Goal: Task Accomplishment & Management: Manage account settings

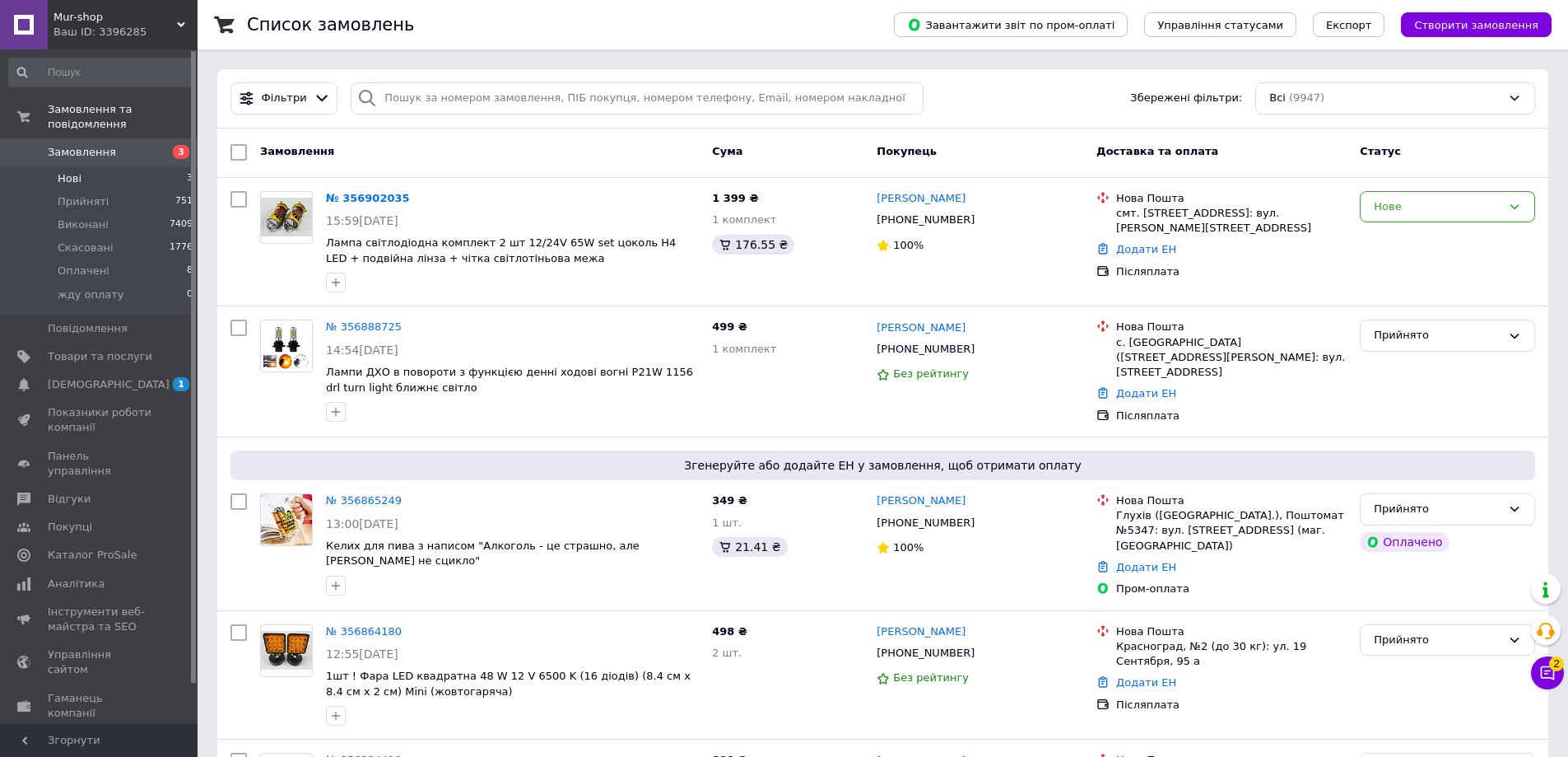
click at [86, 167] on li "Нові 3" at bounding box center [101, 179] width 203 height 23
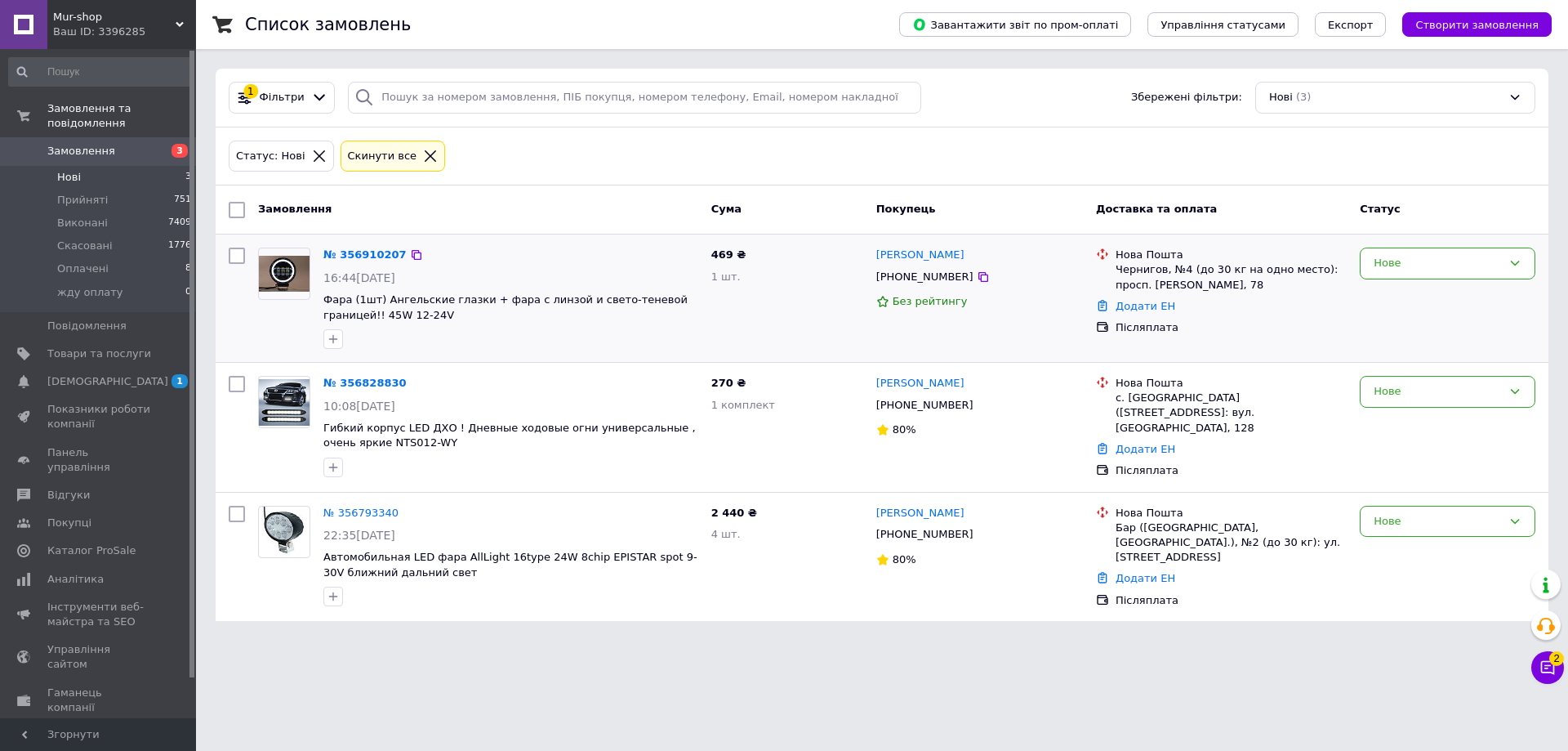
click at [925, 275] on div "[PHONE_NUMBER]" at bounding box center [925, 277] width 104 height 21
copy div "380634780267"
click at [898, 448] on div "[PERSON_NAME] [PHONE_NUMBER] 80%" at bounding box center [979, 427] width 220 height 116
click at [87, 143] on span "Замовлення" at bounding box center [81, 151] width 68 height 15
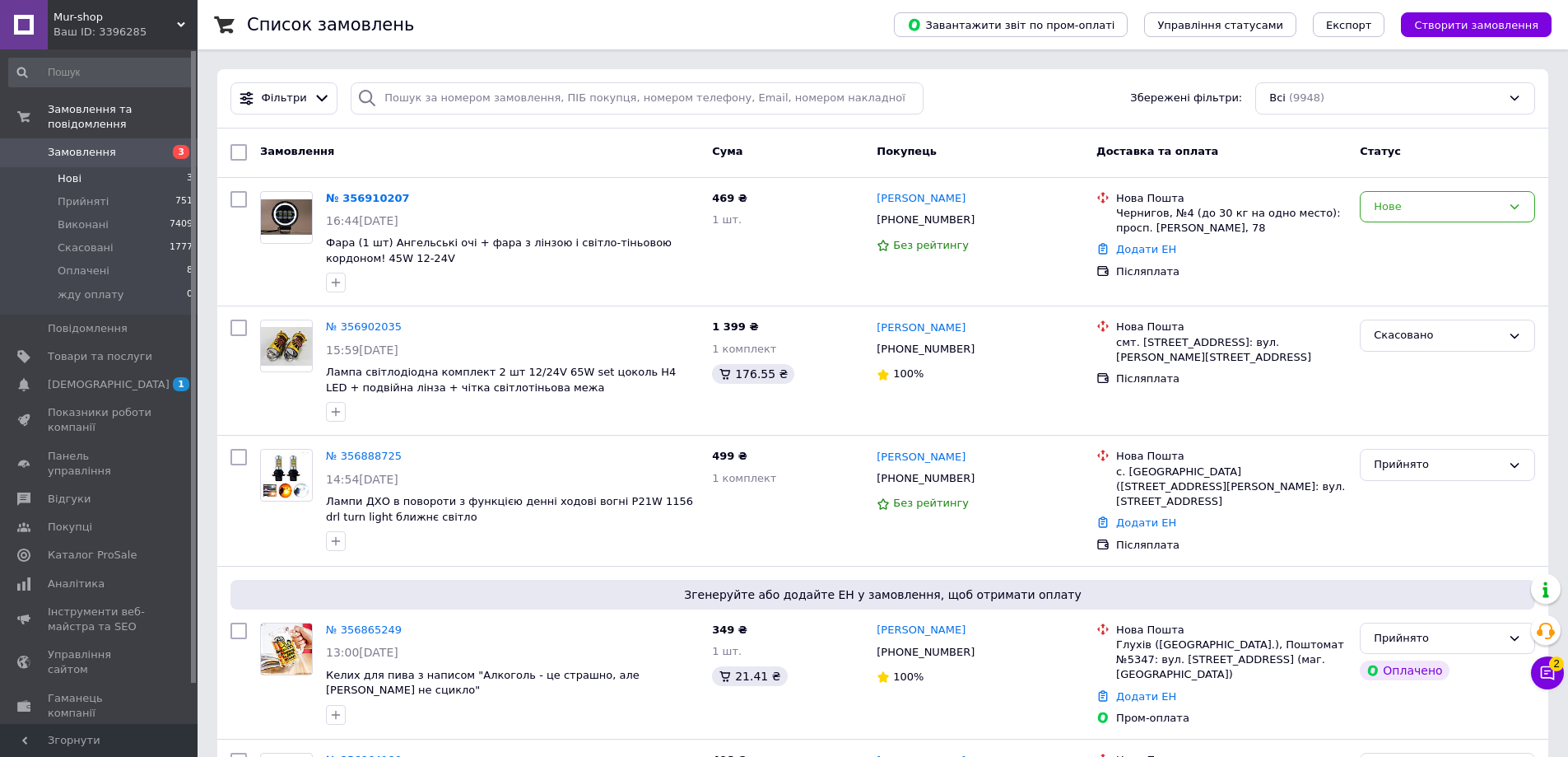
click at [91, 167] on li "Нові 3" at bounding box center [101, 179] width 203 height 23
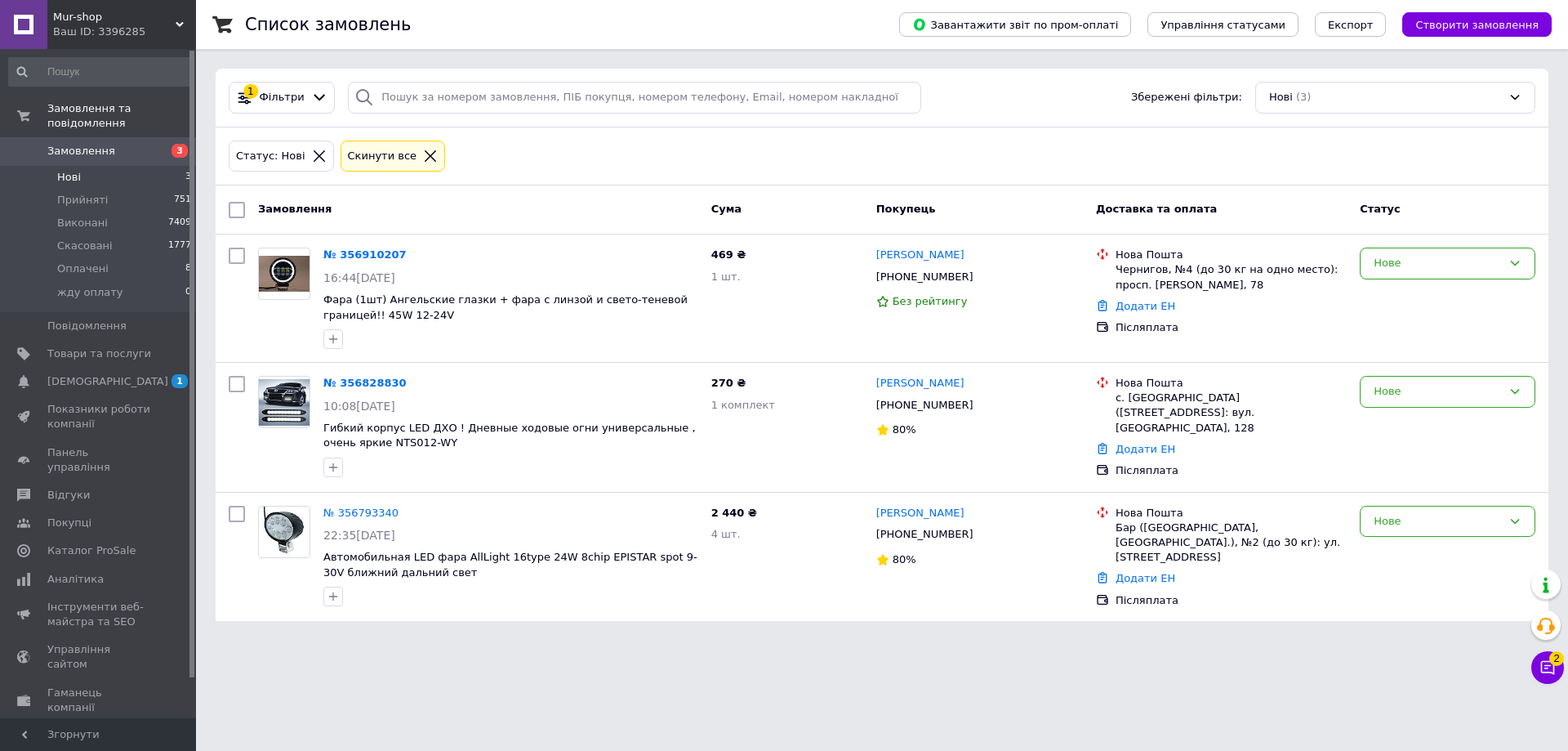
click at [138, 166] on li "Нові 3" at bounding box center [101, 177] width 201 height 23
click at [155, 143] on span "3" at bounding box center [173, 151] width 45 height 15
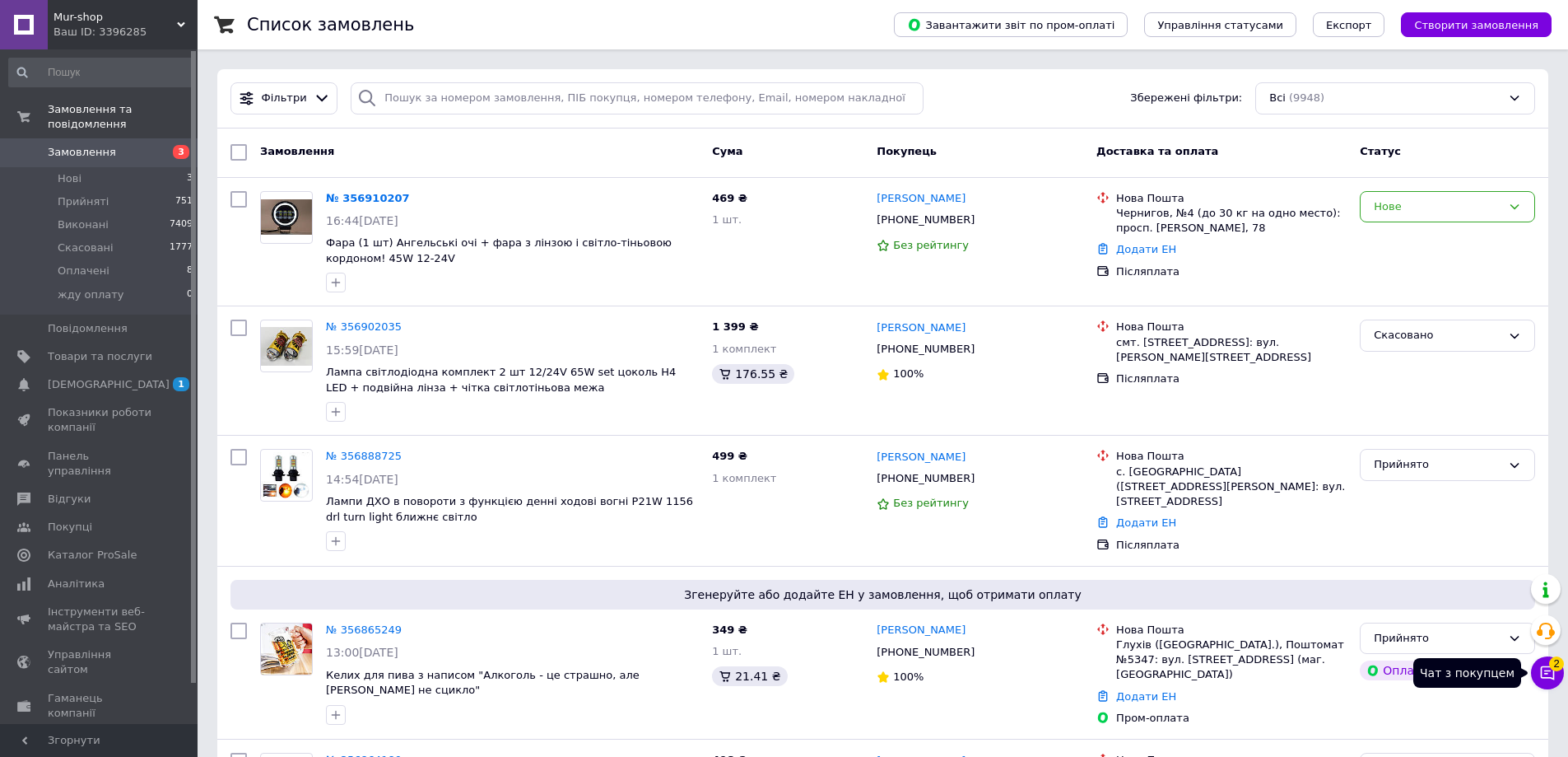
click at [1551, 678] on icon at bounding box center [1547, 673] width 17 height 17
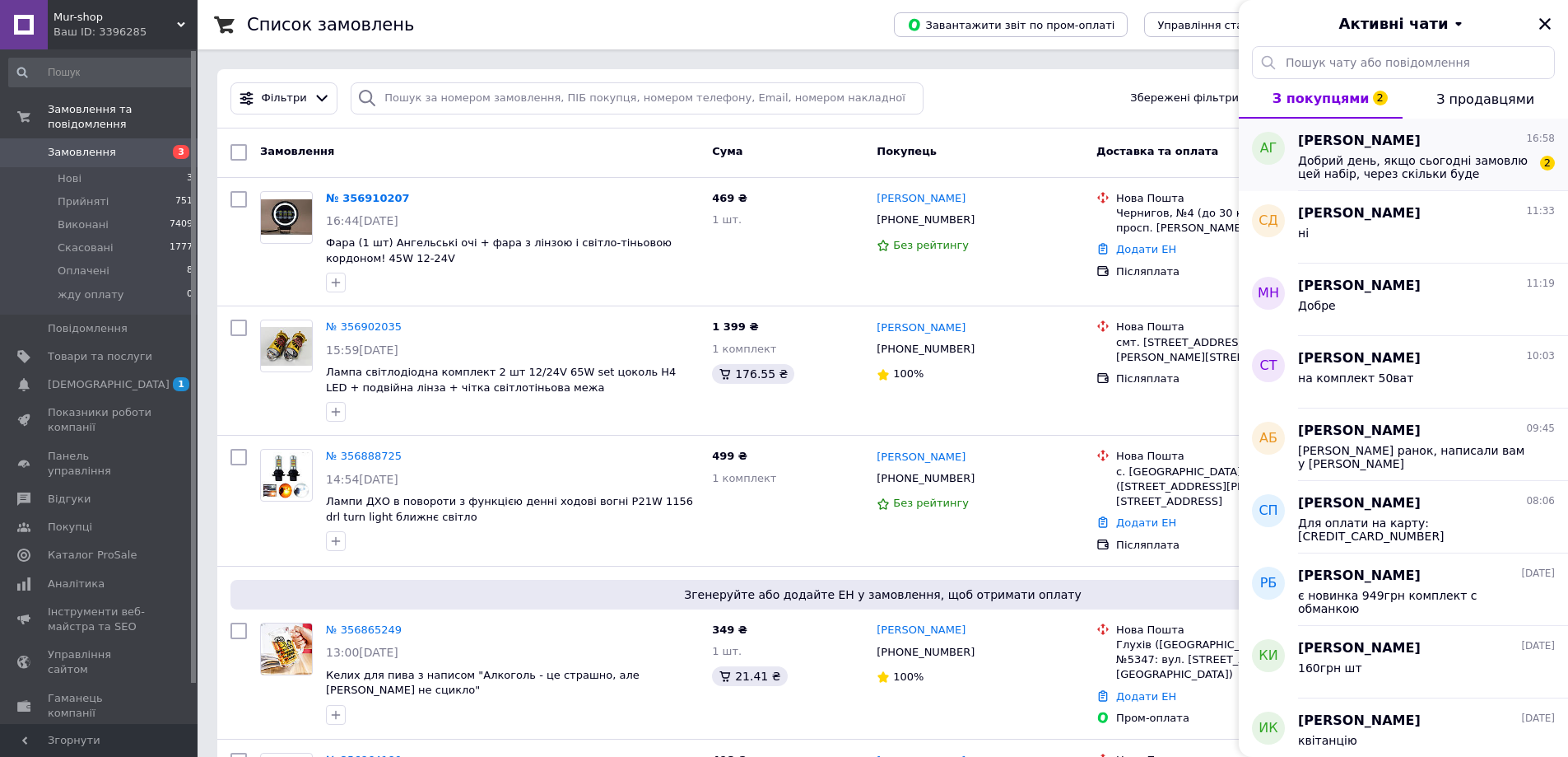
click at [1404, 169] on span "Добрий день, якщо сьогодні замовлю цей набір, через скільки буде відправочка?" at bounding box center [1414, 167] width 233 height 27
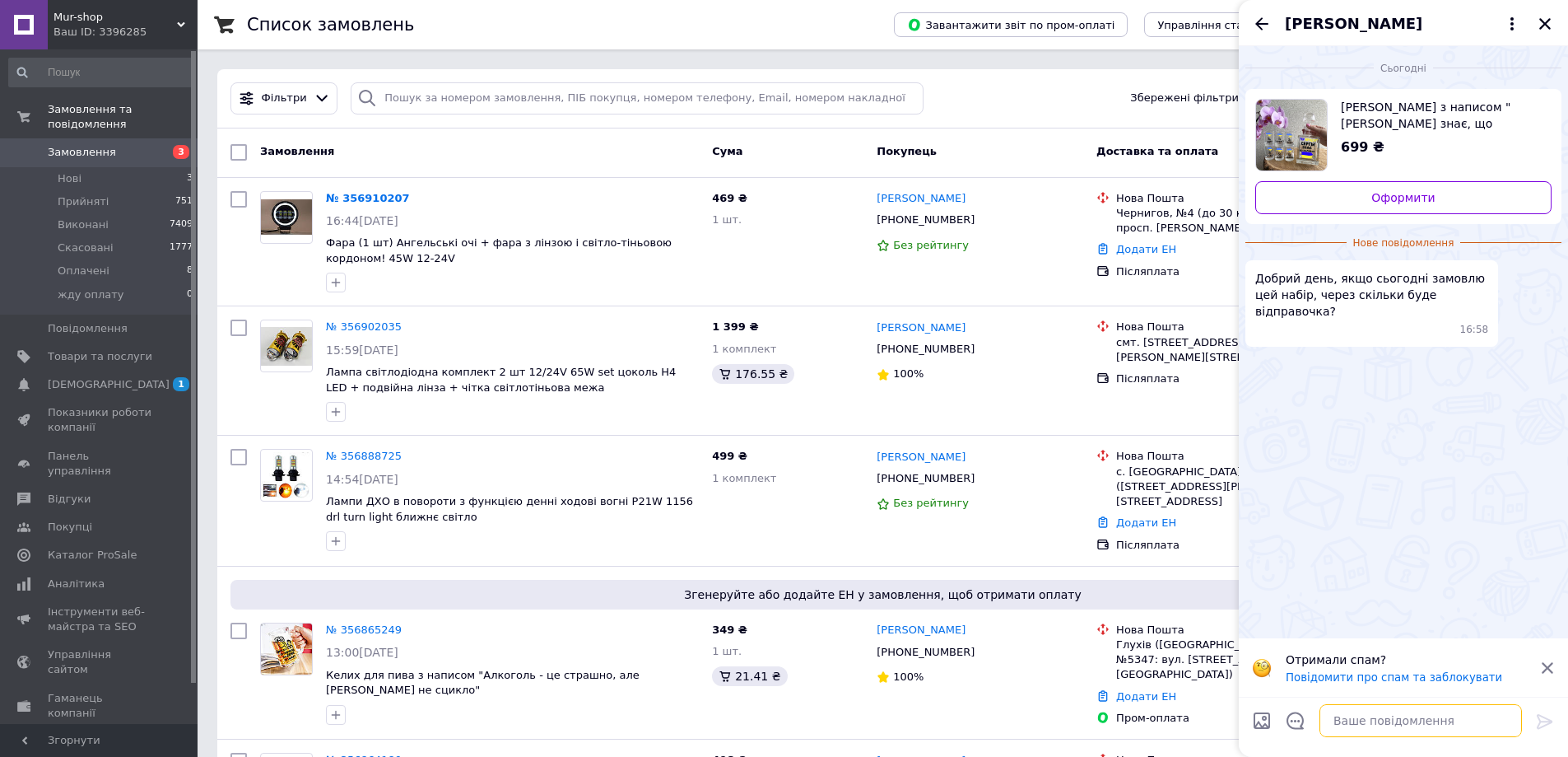
click at [1374, 712] on textarea at bounding box center [1420, 720] width 203 height 33
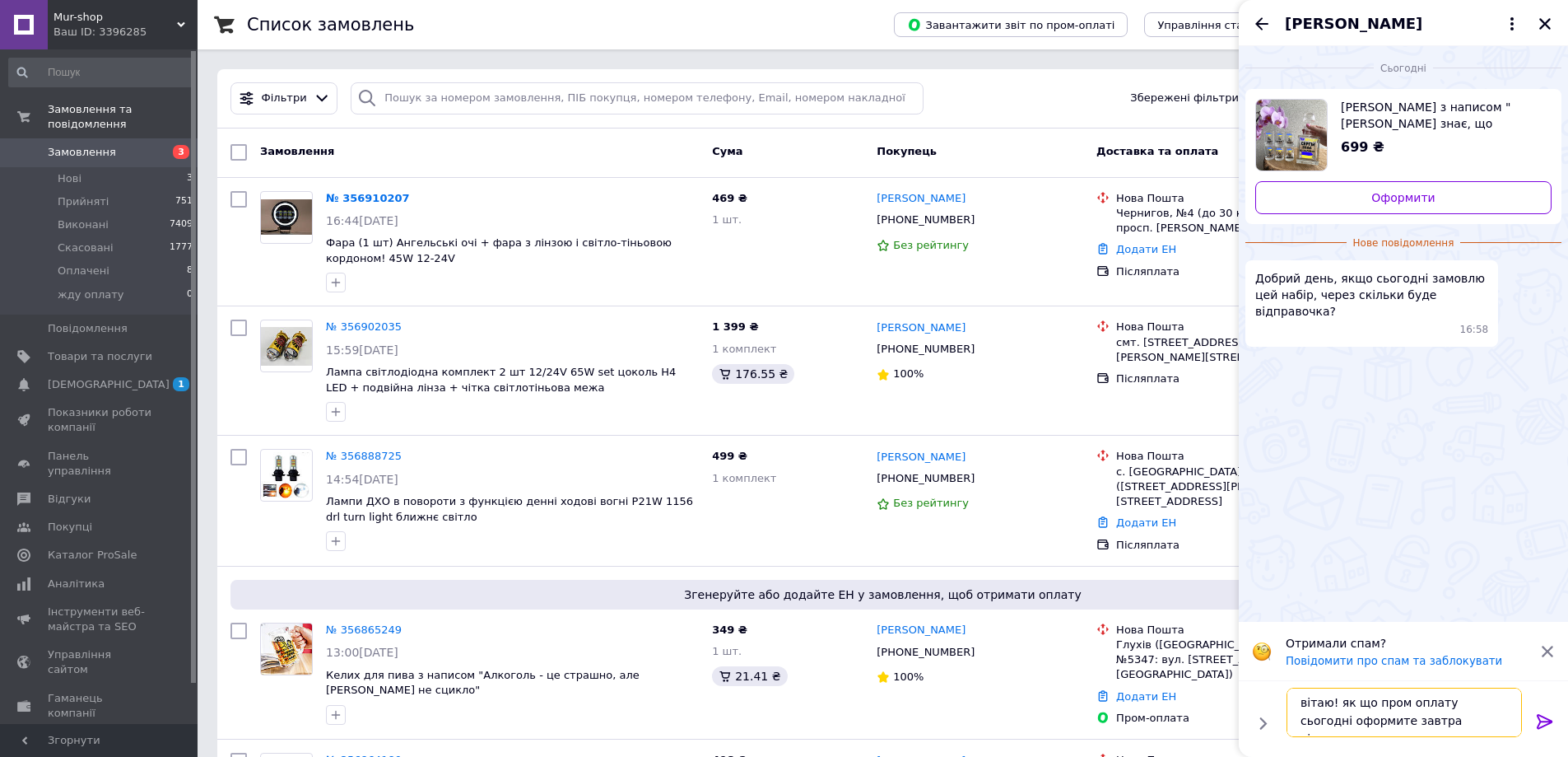
type textarea "вітаю! як що пром оплату сьогодні оформите завтра відправимо"
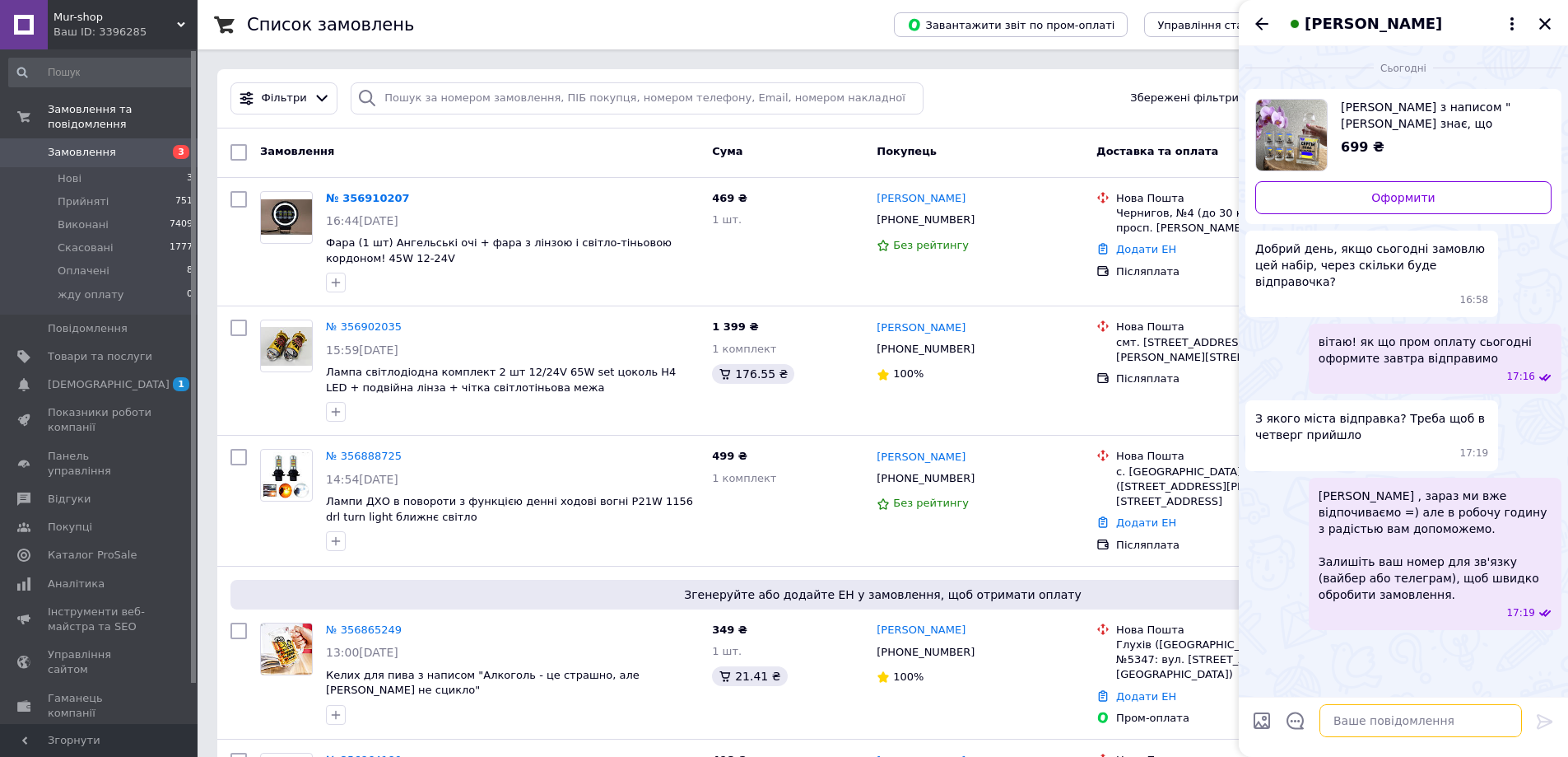
click at [1396, 732] on textarea at bounding box center [1420, 720] width 203 height 33
type textarea "[PERSON_NAME]"
type textarea "в"
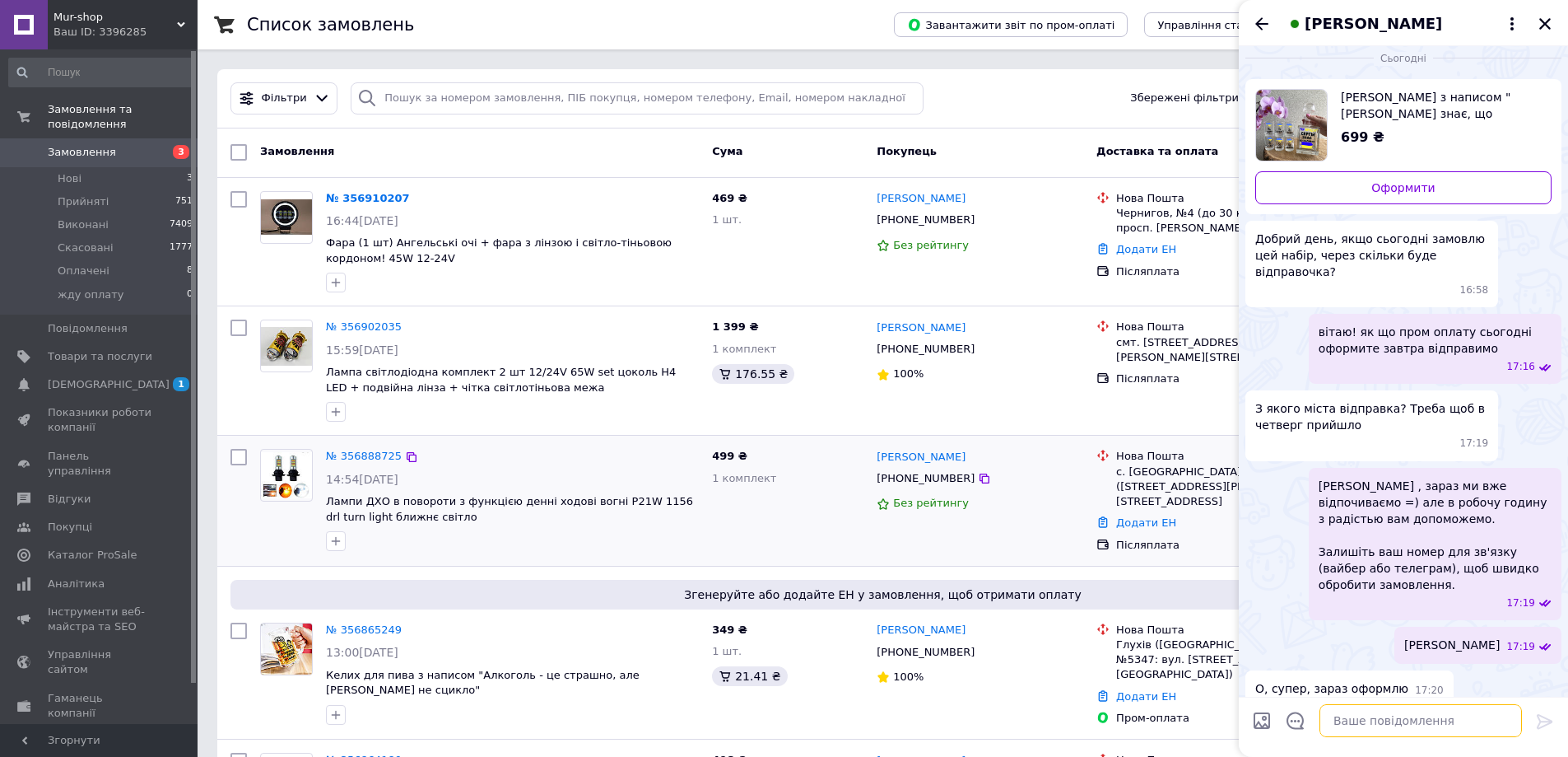
scroll to position [11, 0]
click at [66, 145] on span "Замовлення" at bounding box center [81, 152] width 68 height 15
click at [79, 145] on span "Замовлення" at bounding box center [81, 152] width 68 height 15
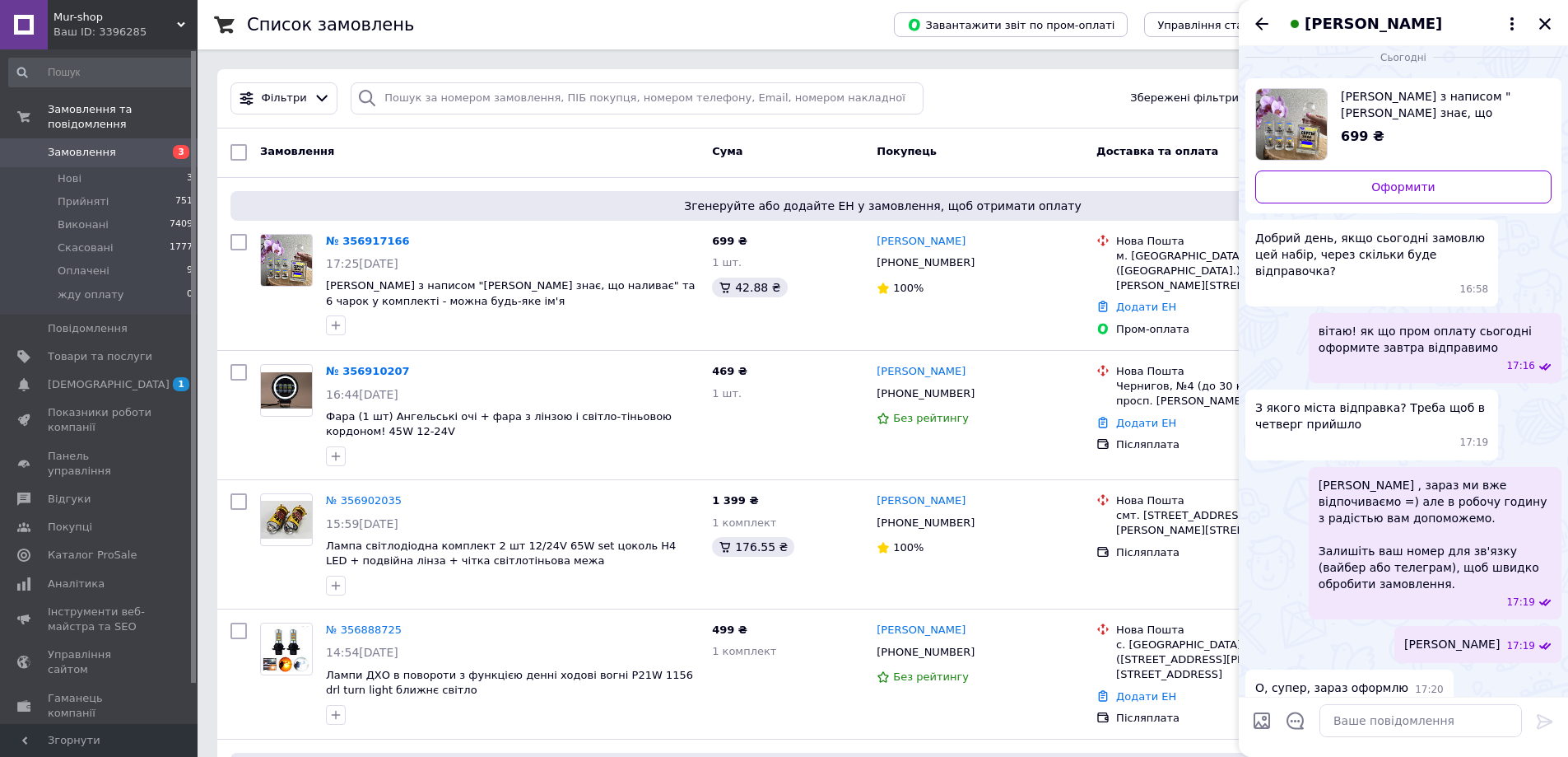
click at [92, 145] on span "Замовлення" at bounding box center [81, 152] width 68 height 15
click at [445, 86] on input "search" at bounding box center [637, 98] width 573 height 32
paste input "380971557877"
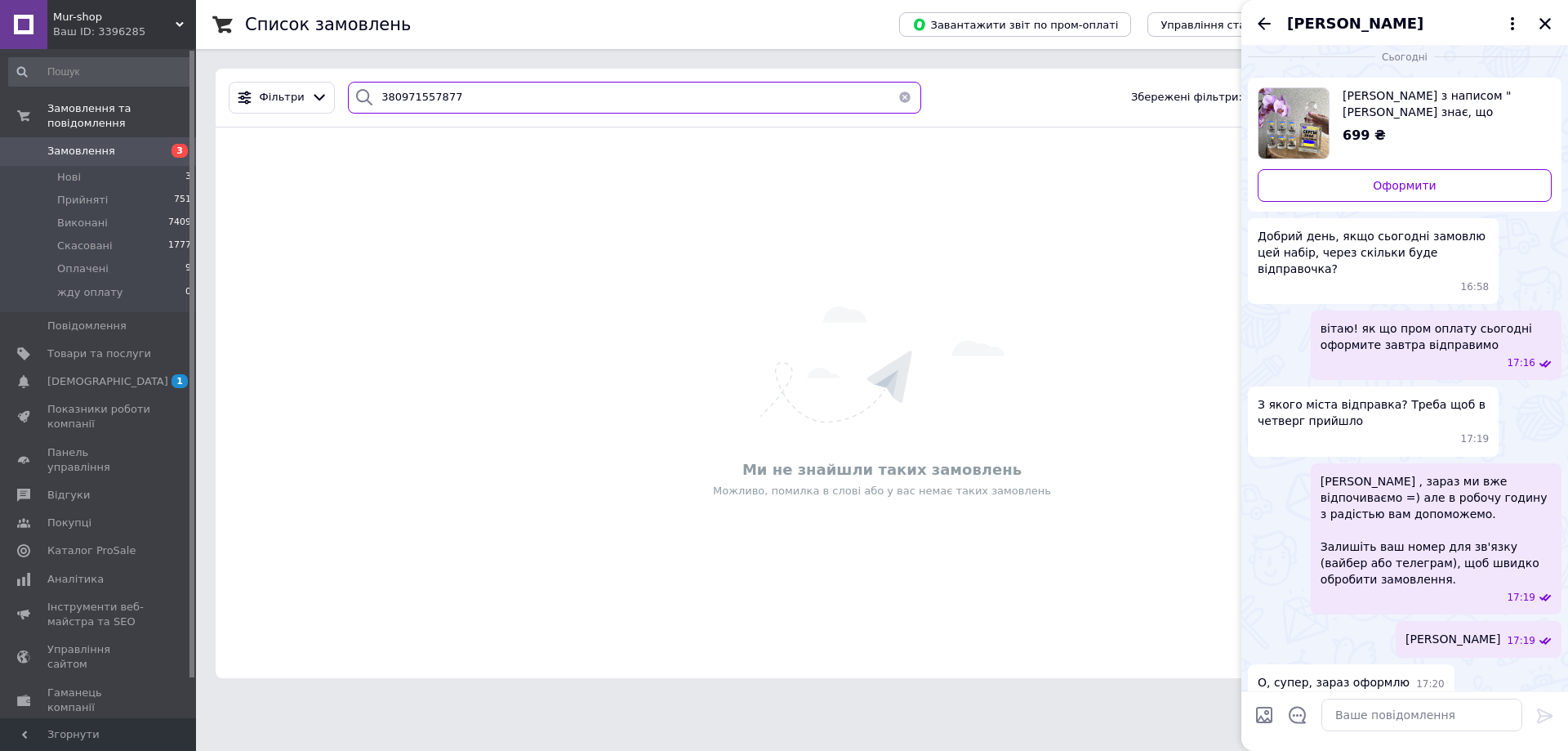
type input "380971557877"
click at [139, 143] on span "Замовлення" at bounding box center [99, 151] width 104 height 15
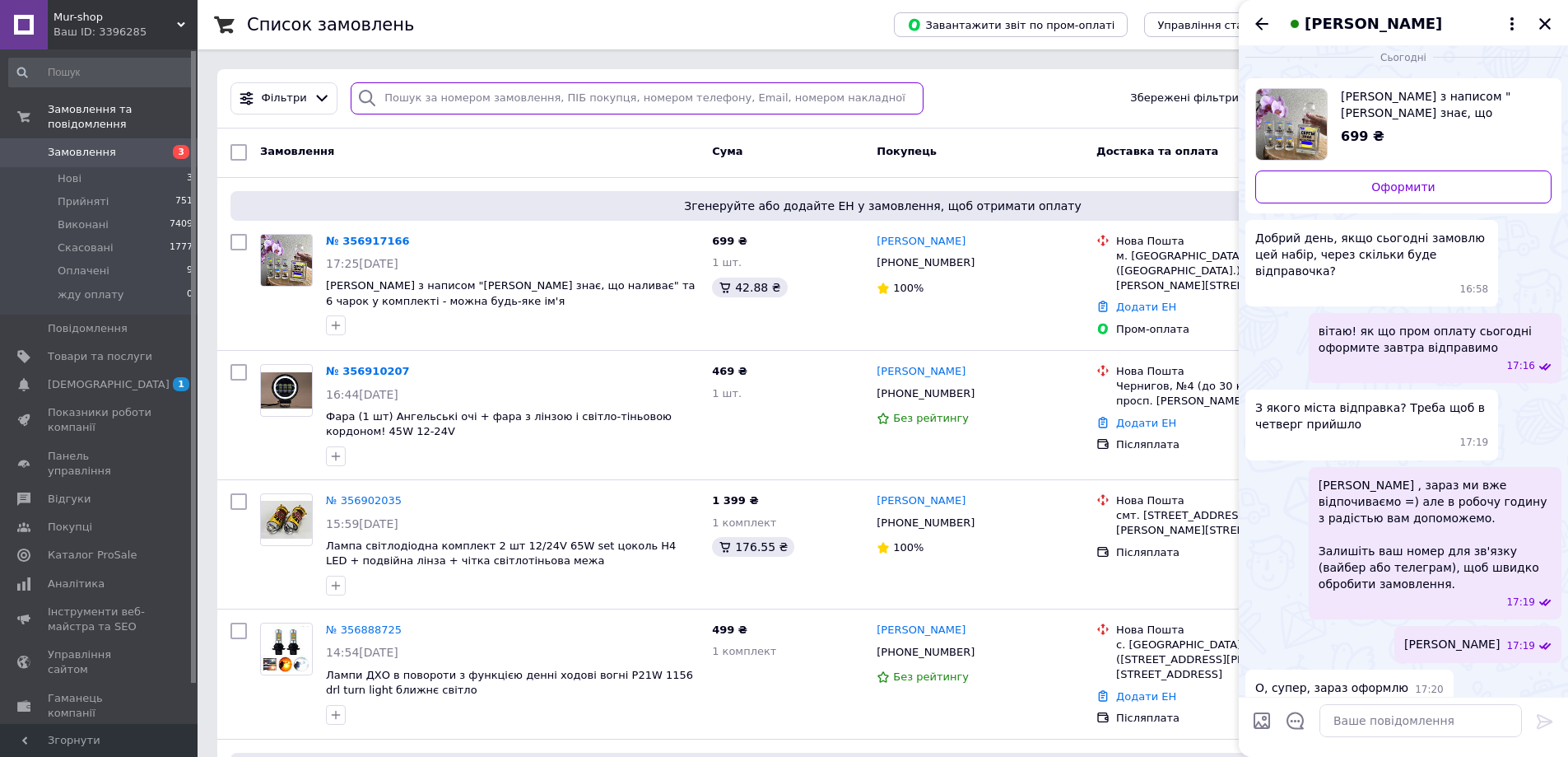
click at [433, 102] on input "search" at bounding box center [637, 98] width 573 height 32
paste input "380971557877"
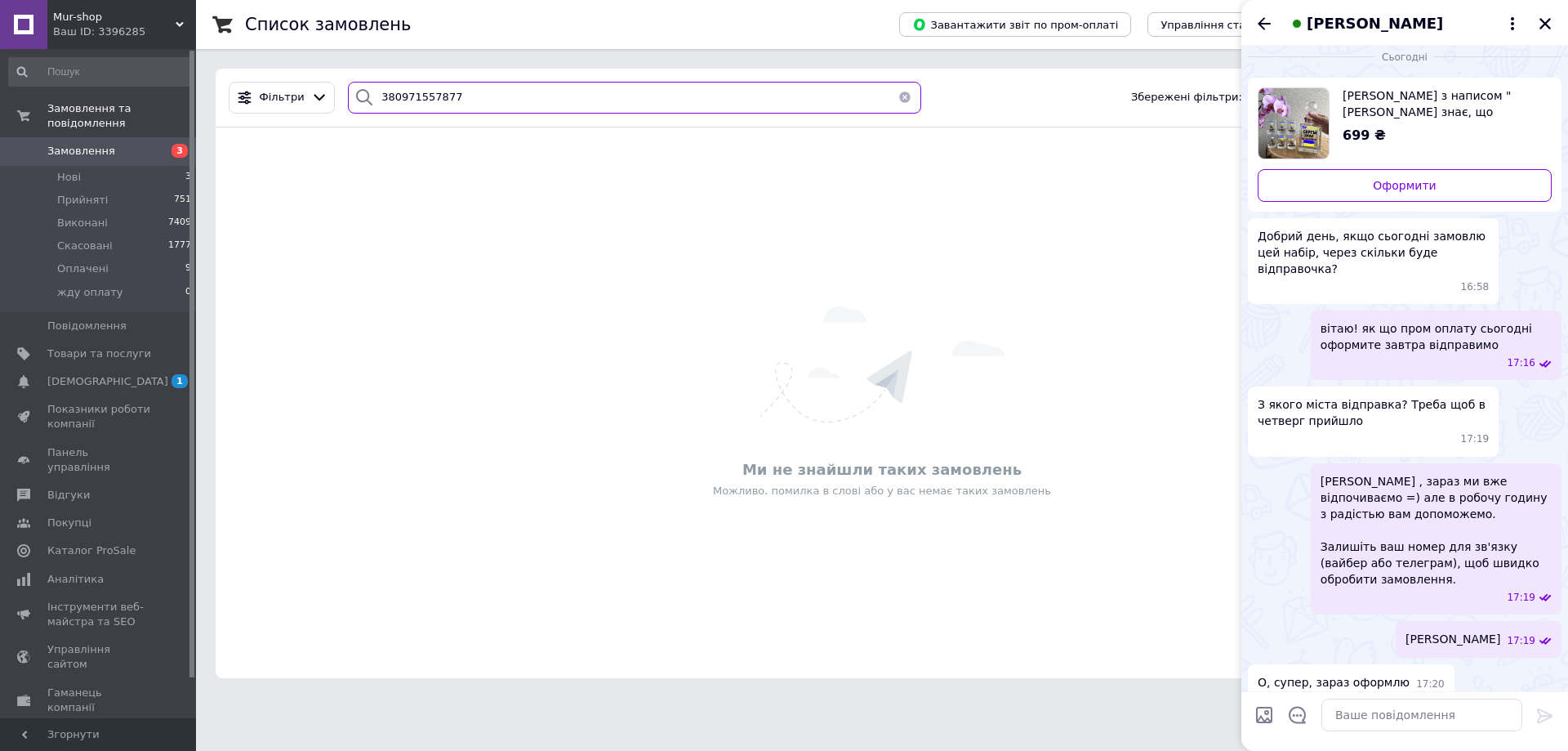
drag, startPoint x: 483, startPoint y: 106, endPoint x: 214, endPoint y: 123, distance: 269.5
click at [357, 99] on div "380971557877" at bounding box center [635, 97] width 574 height 32
paste input "686488001"
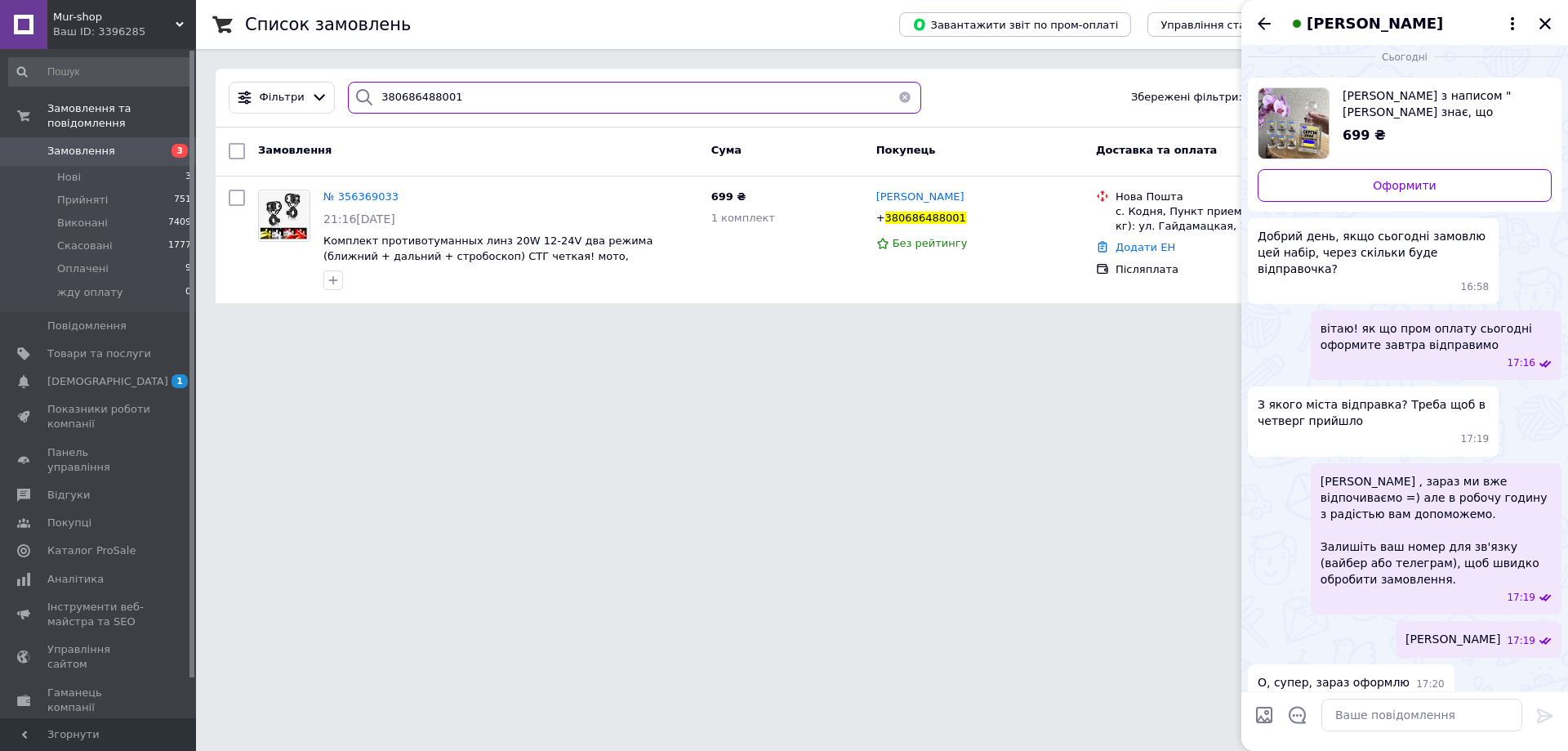
type input "380686488001"
click at [144, 143] on span "Замовлення" at bounding box center [99, 151] width 104 height 15
